Goal: Navigation & Orientation: Understand site structure

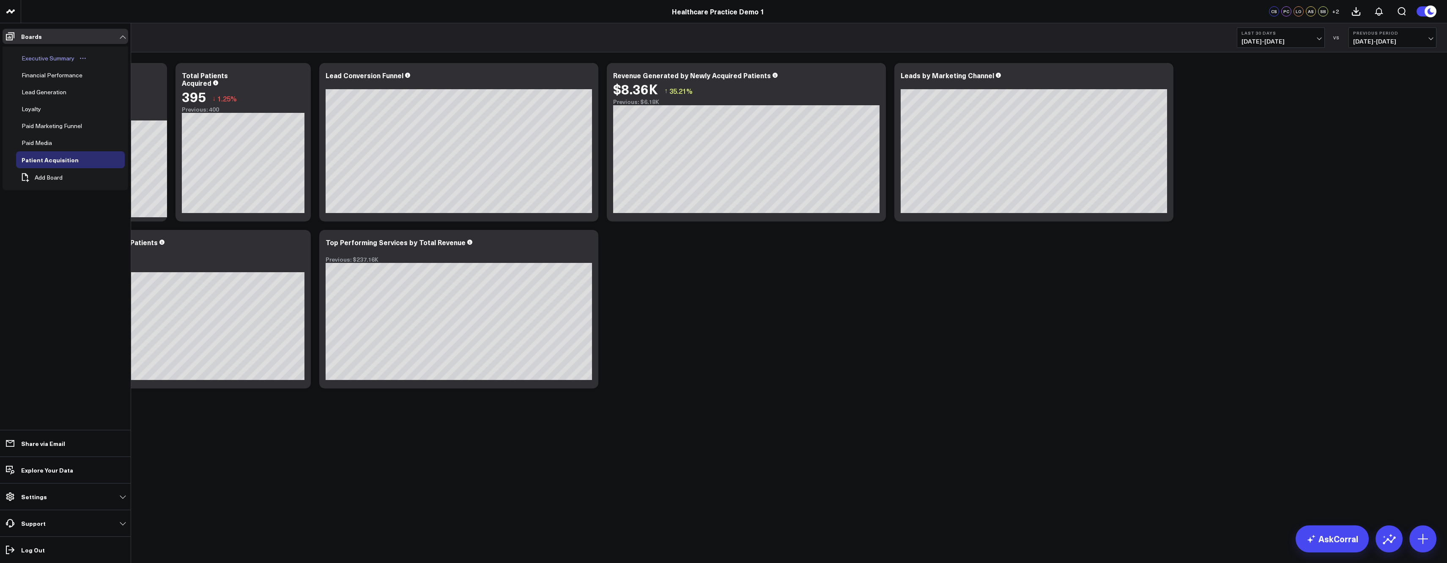
click at [30, 62] on div "Executive Summary" at bounding box center [47, 58] width 57 height 10
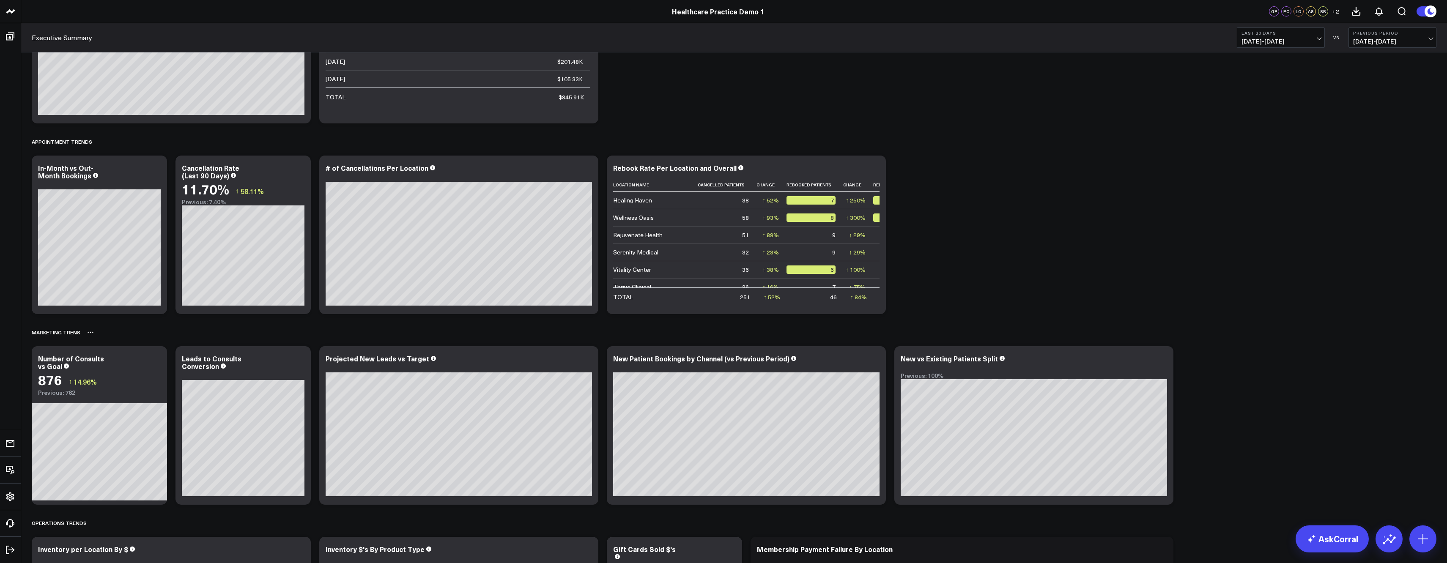
scroll to position [338, 0]
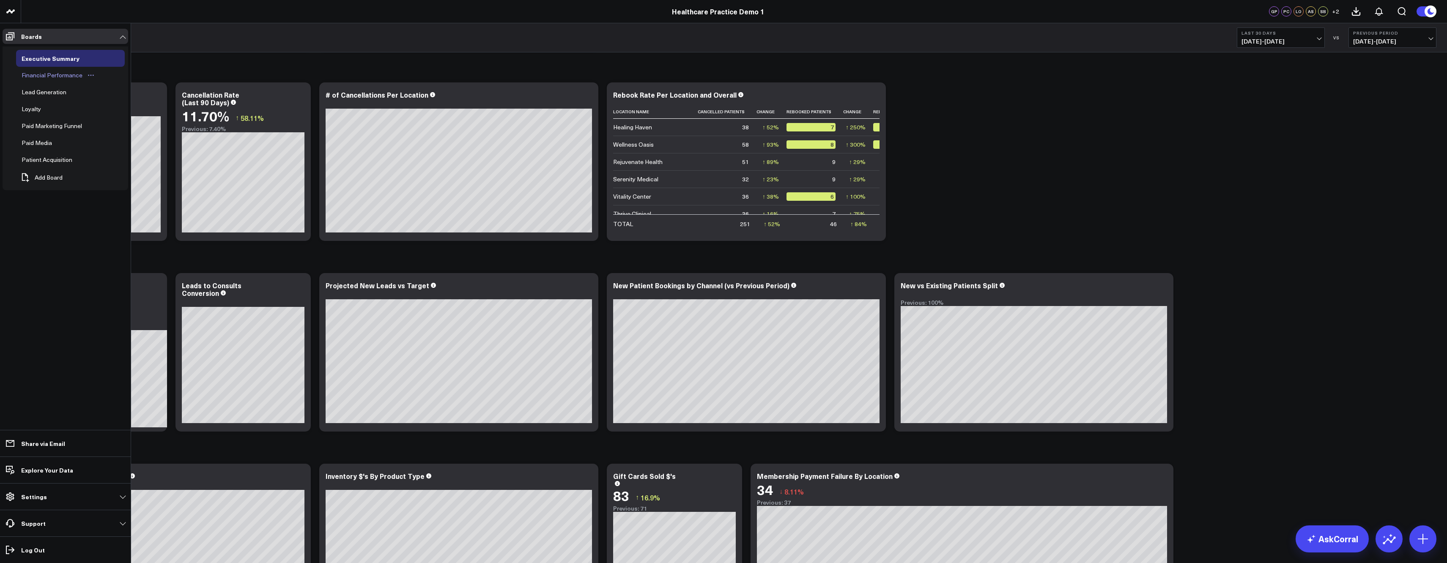
click at [30, 73] on div "Financial Performance" at bounding box center [51, 75] width 65 height 10
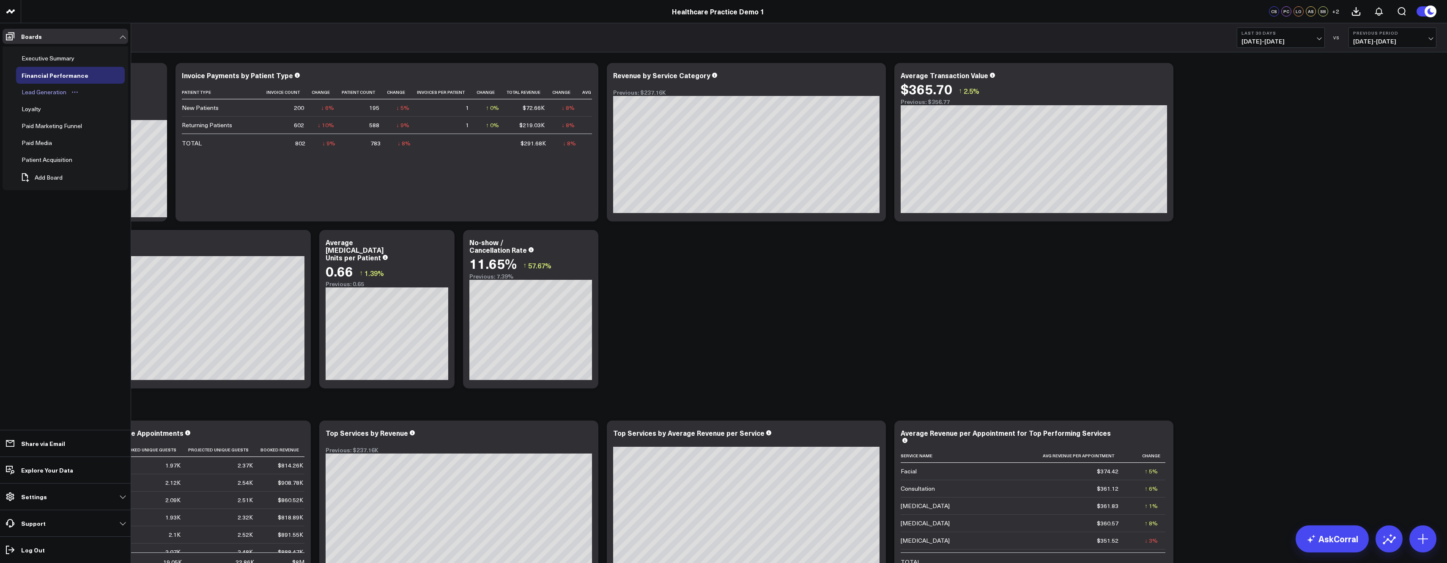
click at [27, 91] on div "Lead Generation" at bounding box center [43, 92] width 49 height 10
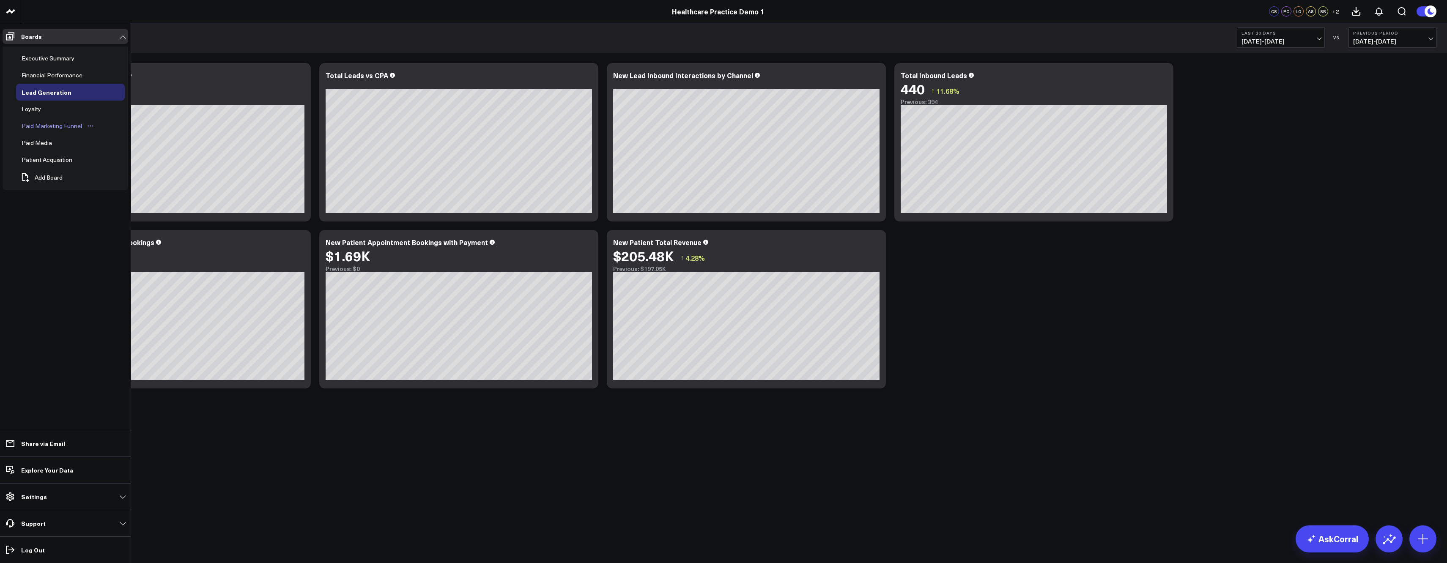
click at [33, 124] on div "Paid Marketing Funnel" at bounding box center [51, 126] width 65 height 10
